Goal: Transaction & Acquisition: Obtain resource

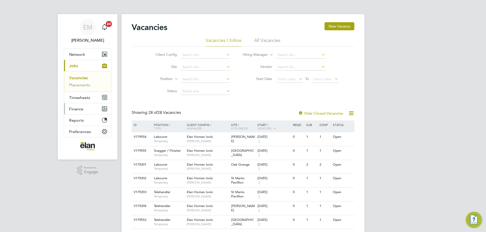
click at [78, 107] on span "Finance" at bounding box center [76, 109] width 14 height 5
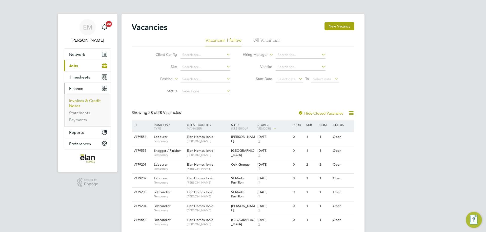
click at [86, 100] on link "Invoices & Credit Notes" at bounding box center [85, 103] width 32 height 10
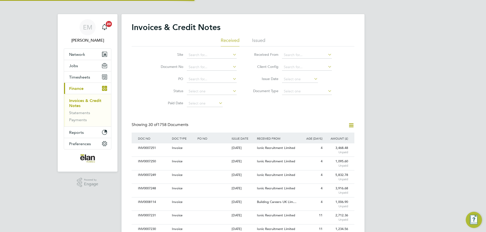
click at [261, 39] on li "Issued" at bounding box center [258, 41] width 13 height 9
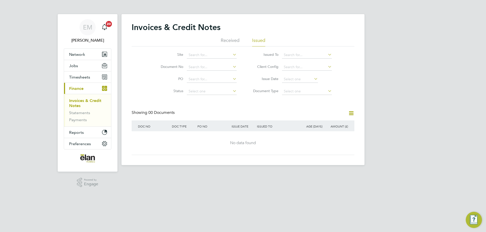
click at [236, 39] on li "Received" at bounding box center [230, 41] width 19 height 9
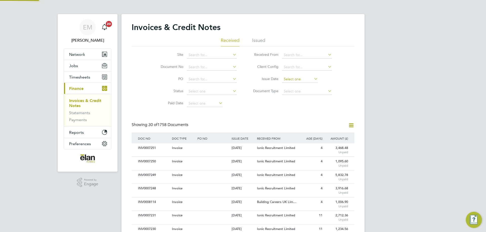
click at [295, 79] on input at bounding box center [300, 79] width 36 height 7
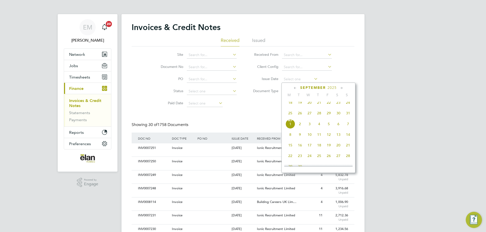
click at [319, 118] on span "28" at bounding box center [319, 114] width 10 height 10
type input "[DATE]"
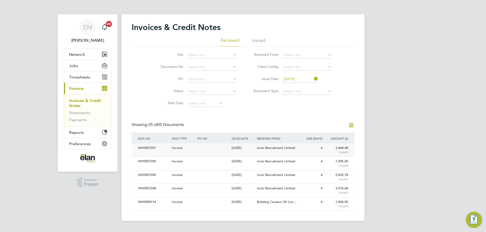
click at [290, 151] on div "Ionic Recruitment Limited" at bounding box center [277, 148] width 43 height 9
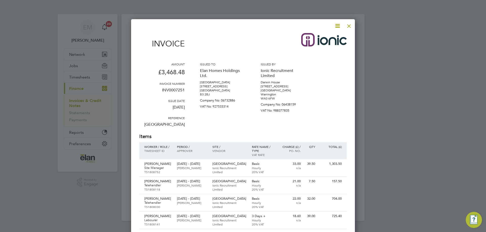
click at [339, 26] on icon at bounding box center [337, 26] width 6 height 6
click at [331, 38] on li "Download Invoice" at bounding box center [322, 37] width 35 height 7
click at [349, 23] on div at bounding box center [348, 24] width 9 height 9
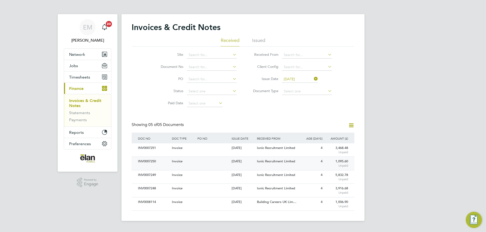
click at [274, 164] on div "Ionic Recruitment Limited" at bounding box center [277, 161] width 43 height 9
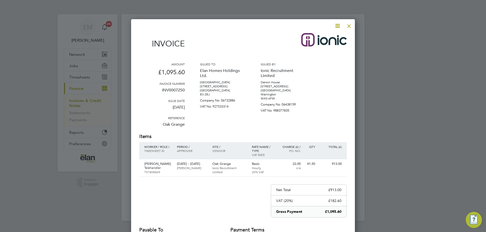
click at [338, 24] on icon at bounding box center [337, 26] width 6 height 6
click at [330, 37] on li "Download Invoice" at bounding box center [322, 37] width 35 height 7
click at [347, 26] on div at bounding box center [348, 24] width 9 height 9
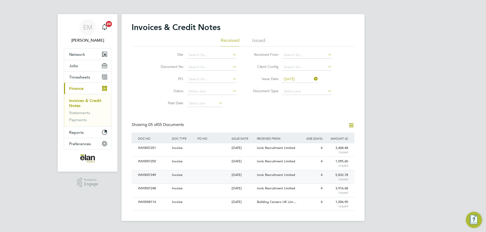
click at [278, 176] on span "Ionic Recruitment Limited" at bounding box center [276, 175] width 38 height 4
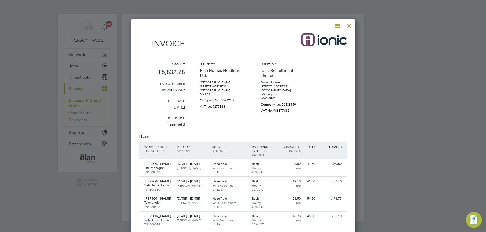
click at [336, 25] on icon at bounding box center [337, 26] width 6 height 6
click at [328, 36] on li "Download Invoice" at bounding box center [322, 37] width 35 height 7
click at [350, 25] on div at bounding box center [348, 24] width 9 height 9
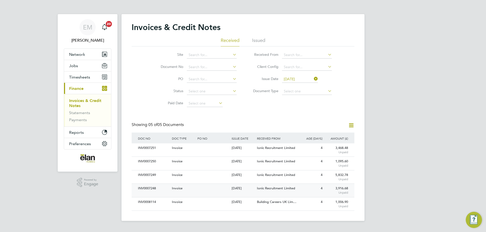
click at [279, 191] on div "Ionic Recruitment Limited" at bounding box center [277, 188] width 43 height 9
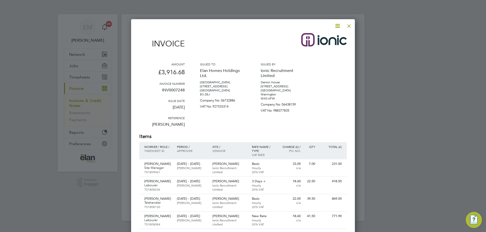
click at [337, 25] on icon at bounding box center [337, 26] width 6 height 6
click at [327, 37] on li "Download Invoice" at bounding box center [322, 37] width 35 height 7
click at [350, 26] on div at bounding box center [348, 24] width 9 height 9
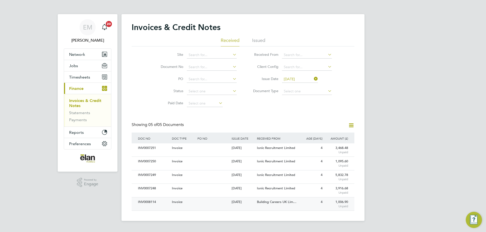
click at [274, 206] on div "Building Careers UK Lim…" at bounding box center [277, 202] width 43 height 9
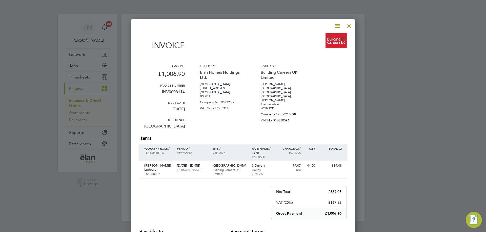
click at [337, 23] on icon at bounding box center [337, 26] width 6 height 6
click at [327, 36] on li "Download Invoice" at bounding box center [322, 37] width 35 height 7
click at [351, 27] on div at bounding box center [348, 24] width 9 height 9
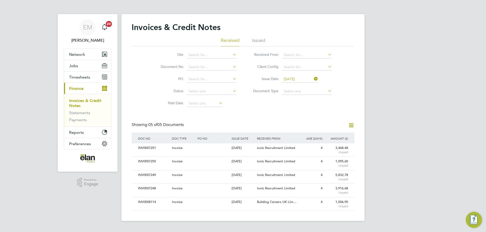
click at [239, 111] on div "Invoices & Credit Notes Received Issued Site Document No PO Status Paid Date Is…" at bounding box center [243, 116] width 223 height 189
